Goal: Complete application form

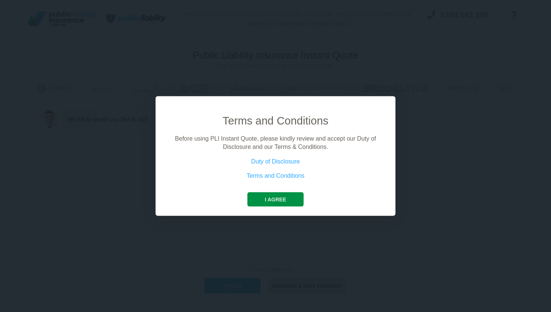
click at [269, 194] on button "I agree" at bounding box center [276, 199] width 56 height 14
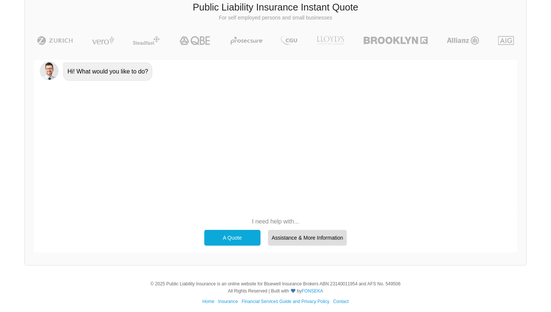
scroll to position [52, 0]
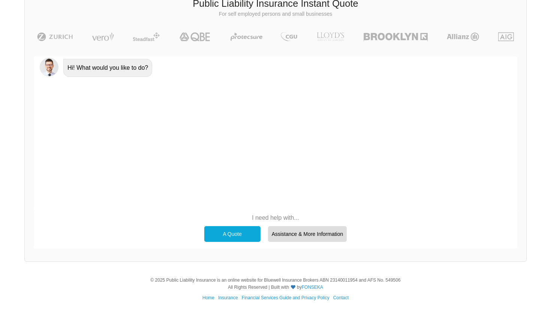
click at [244, 231] on div "A Quote" at bounding box center [232, 234] width 56 height 16
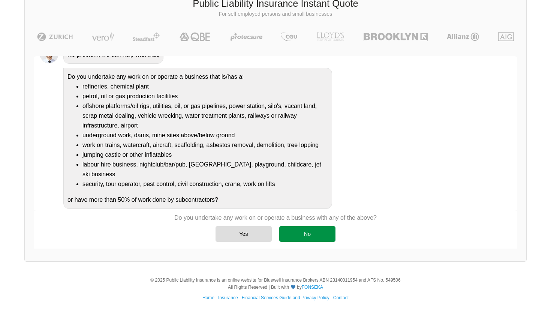
click at [309, 240] on div "Yes No" at bounding box center [275, 233] width 203 height 23
click at [309, 238] on div "No" at bounding box center [307, 234] width 56 height 16
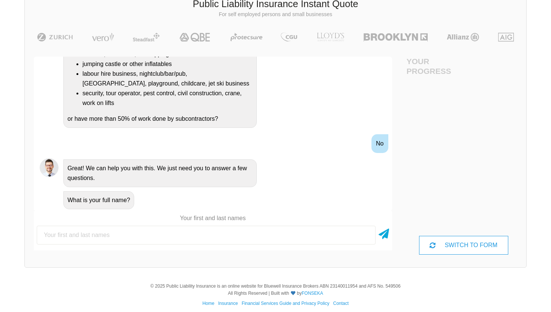
scroll to position [51, 0]
type input "[PERSON_NAME]"
click at [384, 237] on icon at bounding box center [384, 233] width 11 height 14
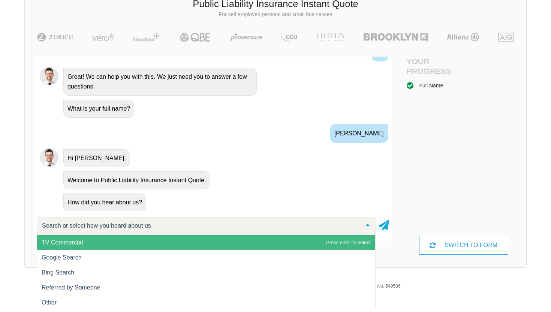
scroll to position [267, 0]
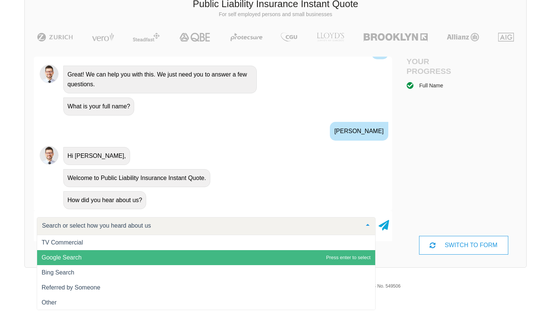
click at [172, 257] on span "Google Search" at bounding box center [206, 257] width 338 height 15
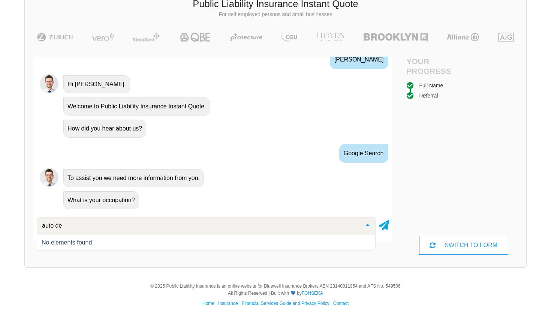
scroll to position [0, 0]
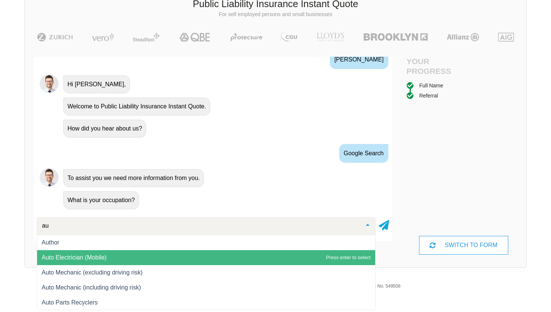
type input "a"
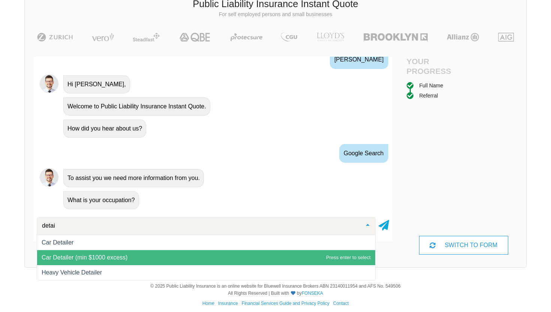
type input "detail"
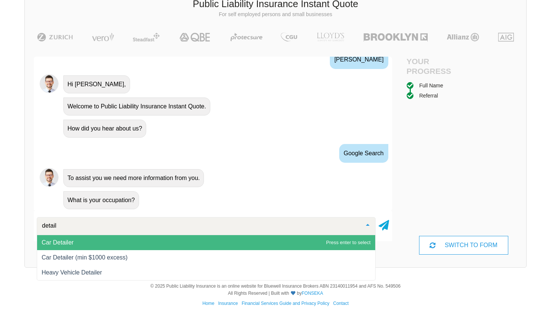
click at [152, 245] on span "Car Detailer" at bounding box center [206, 242] width 338 height 15
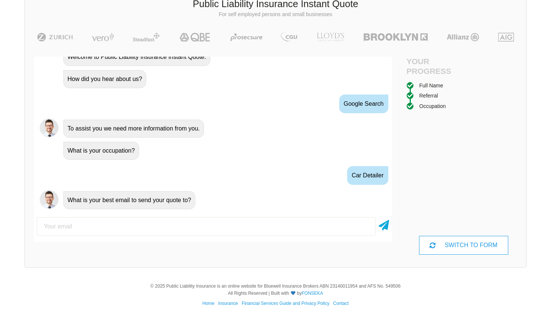
scroll to position [57, 0]
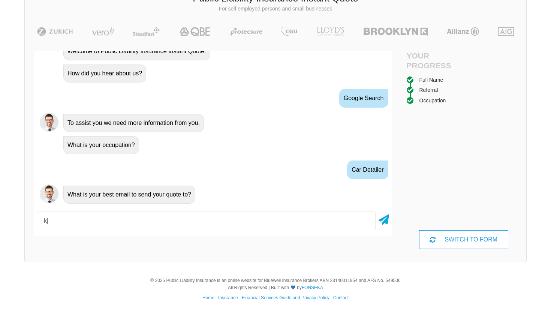
type input "k"
type input "d"
type input "[EMAIL_ADDRESS][DOMAIN_NAME]"
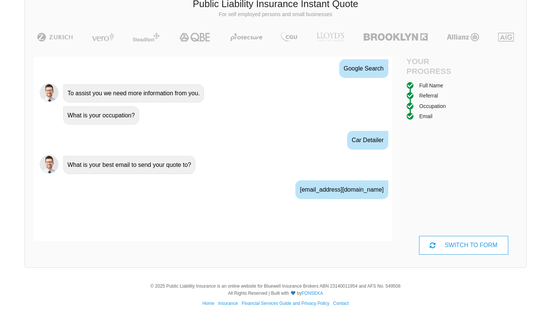
scroll to position [438, 0]
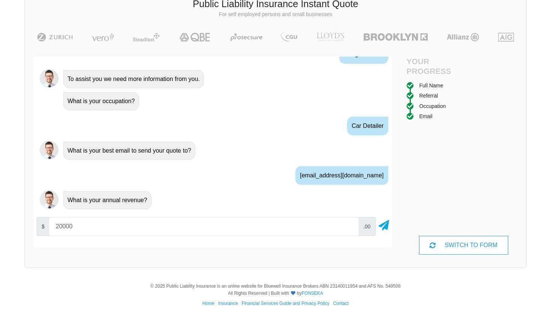
type input "20000"
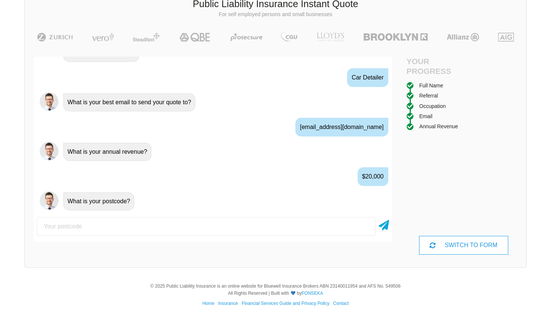
scroll to position [487, 0]
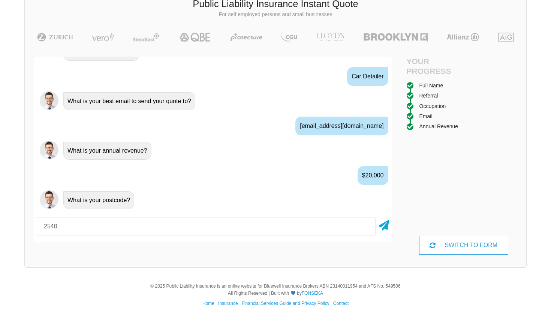
type input "2540"
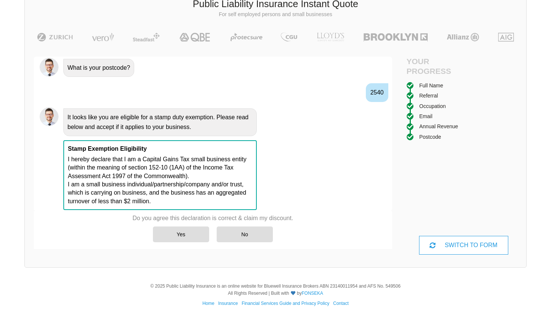
scroll to position [620, 0]
click at [185, 235] on div "Yes" at bounding box center [181, 235] width 56 height 16
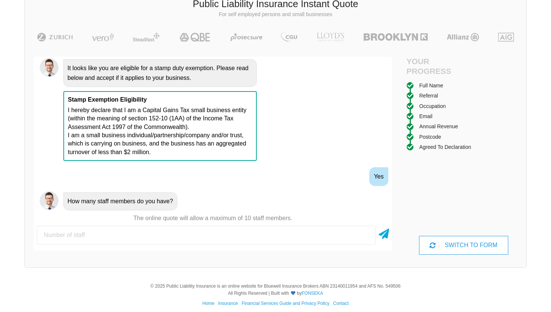
scroll to position [670, 0]
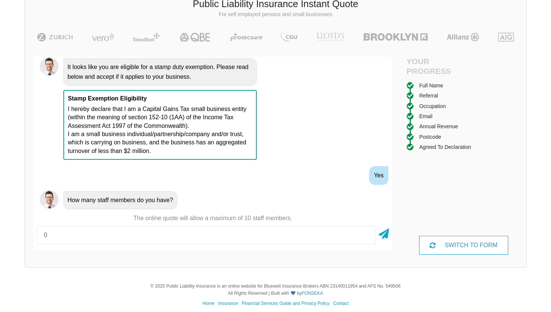
type input "0"
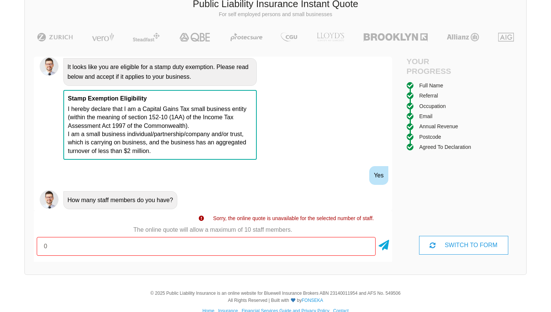
click at [139, 237] on div "0" at bounding box center [213, 246] width 359 height 25
click at [110, 257] on div "0" at bounding box center [213, 246] width 359 height 25
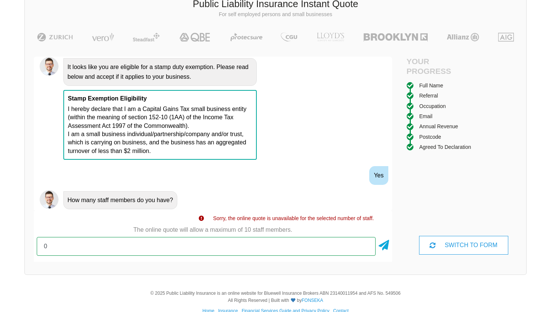
click at [110, 250] on input "0" at bounding box center [206, 246] width 339 height 19
type input "1"
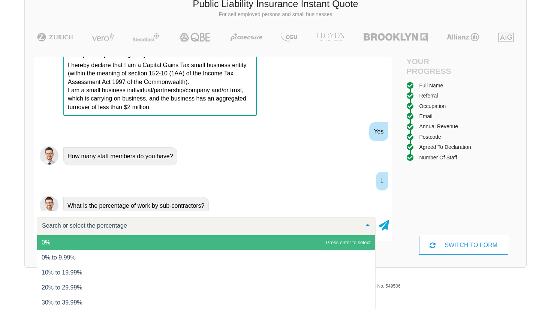
scroll to position [719, 0]
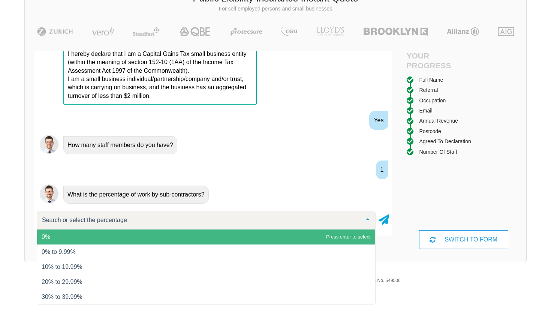
click at [87, 234] on span "0%" at bounding box center [206, 237] width 338 height 15
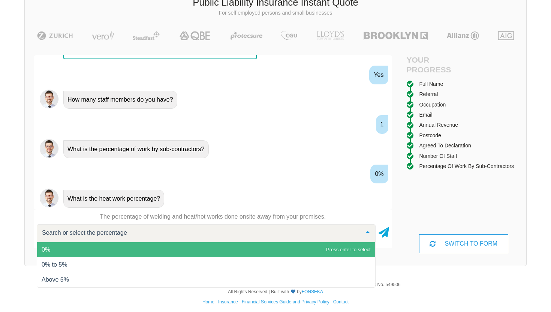
scroll to position [57, 0]
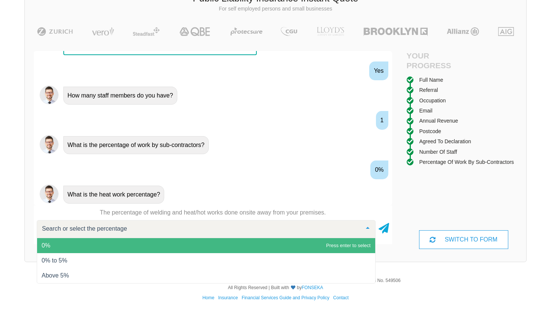
click at [51, 242] on span "0%" at bounding box center [206, 245] width 338 height 15
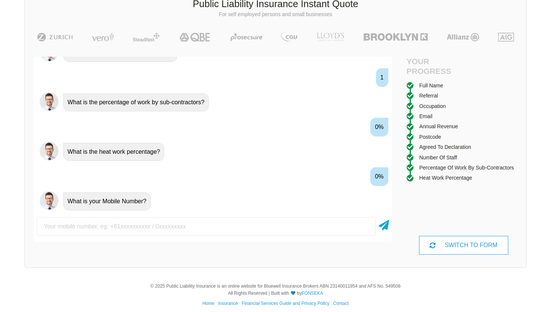
scroll to position [818, 0]
click at [62, 223] on input "text" at bounding box center [206, 226] width 339 height 19
type input "0467642132"
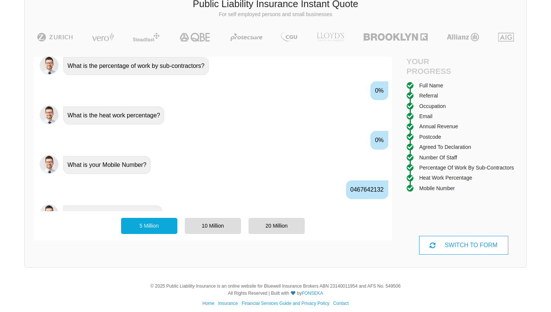
scroll to position [868, 0]
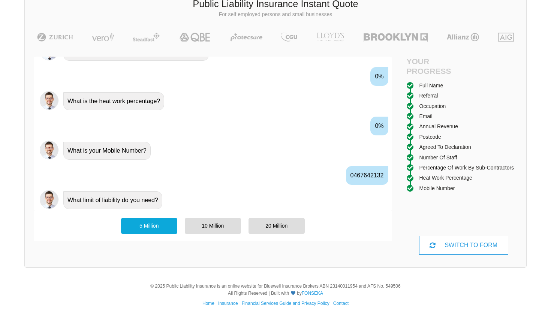
click at [152, 225] on div "5 Million" at bounding box center [149, 226] width 56 height 16
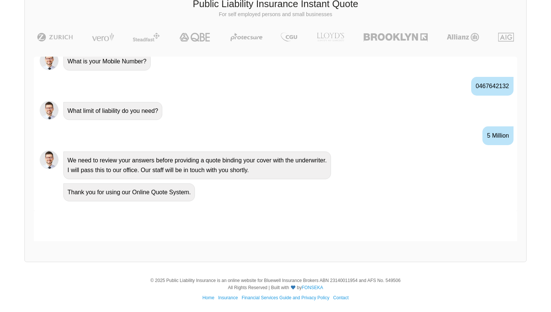
scroll to position [903, 0]
